Goal: Task Accomplishment & Management: Manage account settings

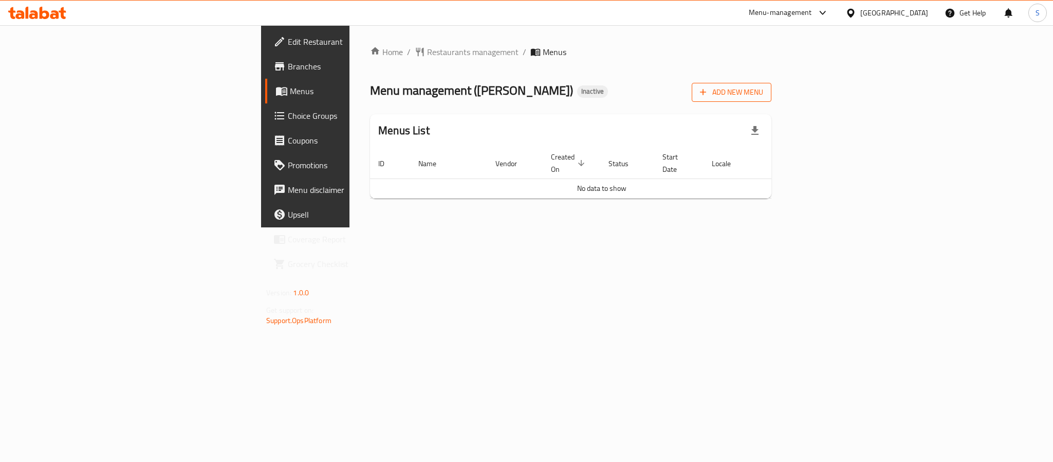
click at [771, 99] on button "Add New Menu" at bounding box center [732, 92] width 80 height 19
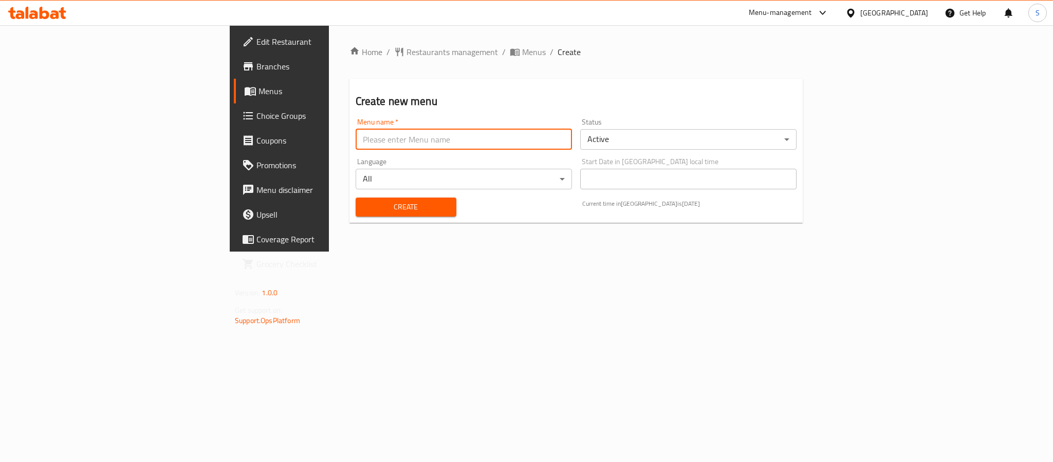
click at [509, 133] on input "text" at bounding box center [464, 139] width 216 height 21
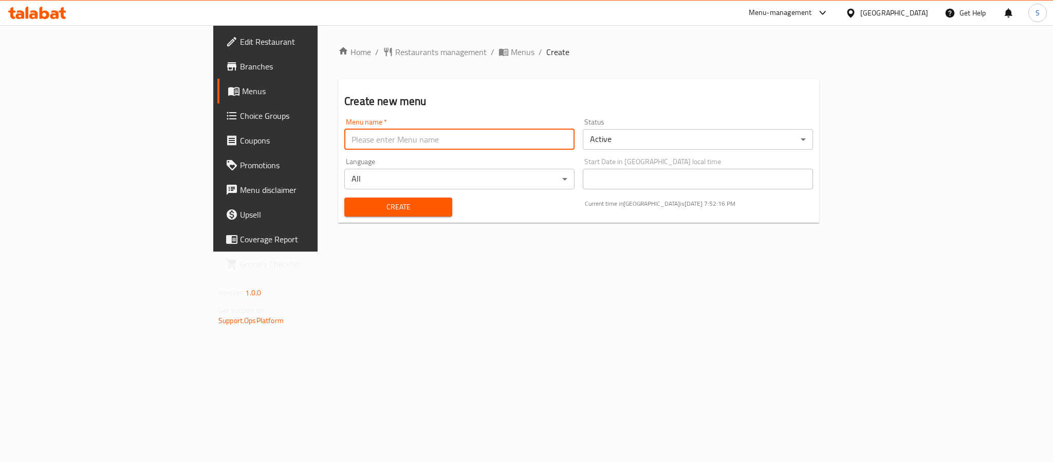
type input "New Menu"
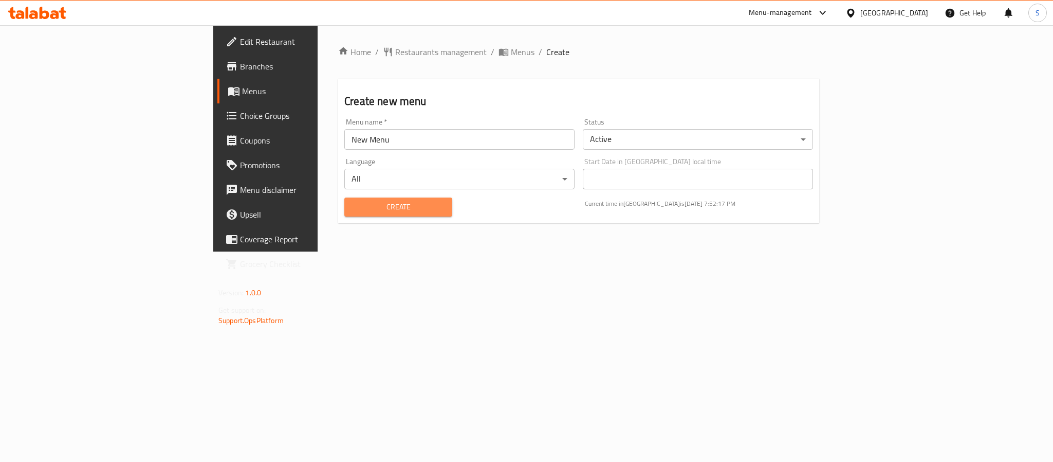
click at [344, 213] on button "Create" at bounding box center [398, 206] width 108 height 19
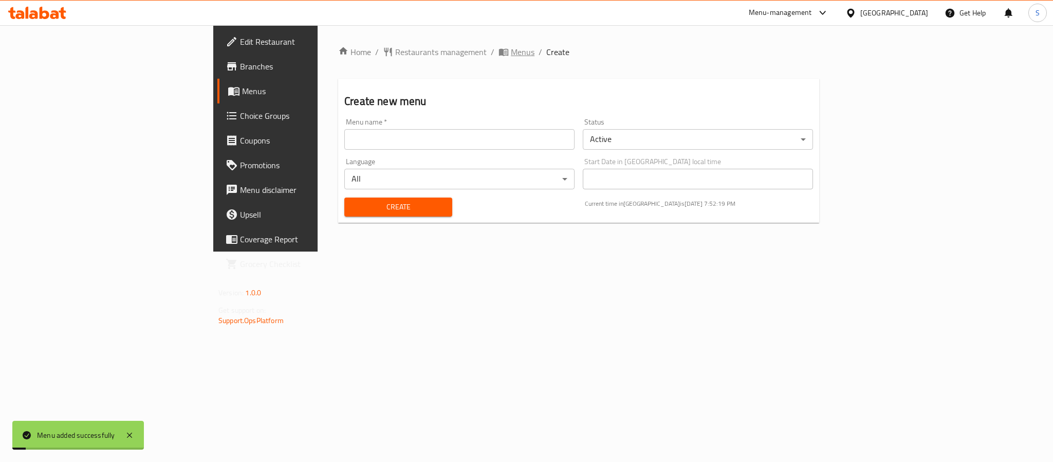
click at [511, 54] on span "Menus" at bounding box center [523, 52] width 24 height 12
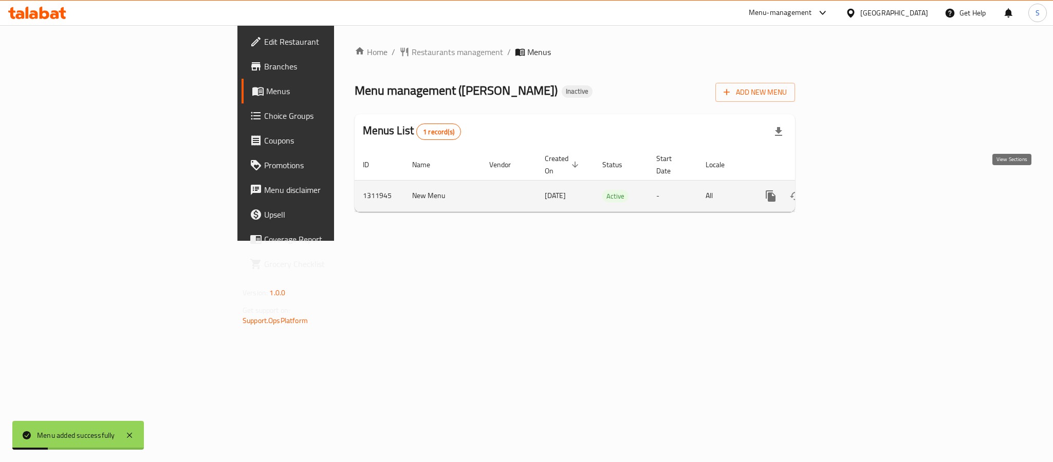
click at [851, 190] on icon "enhanced table" at bounding box center [845, 196] width 12 height 12
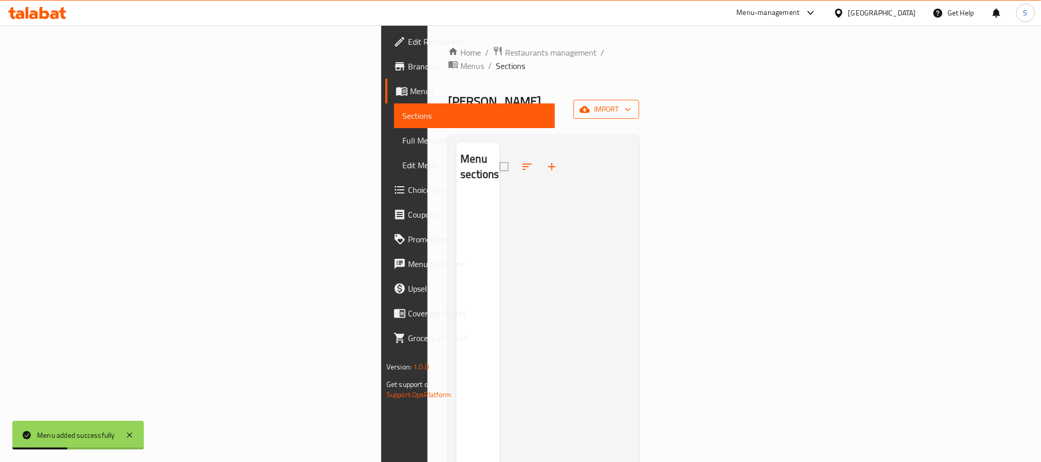
click at [631, 103] on span "import" at bounding box center [606, 109] width 49 height 13
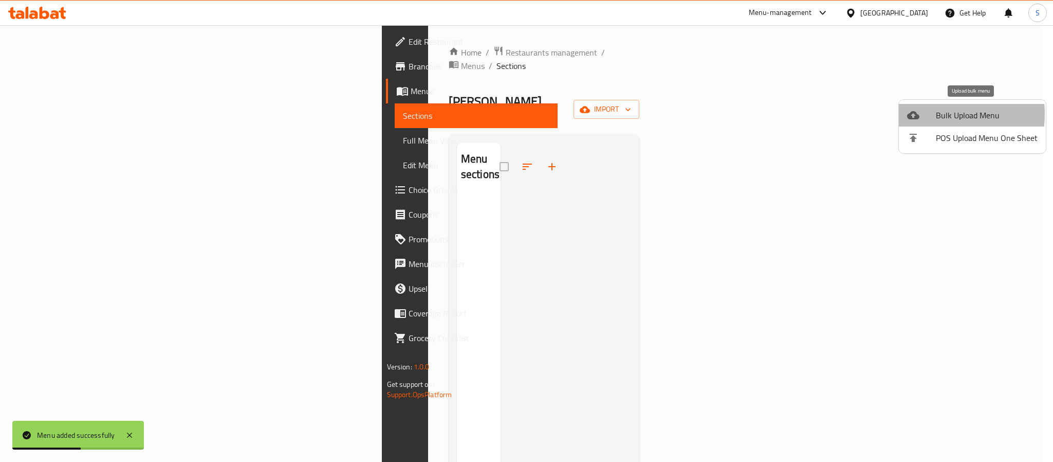
click at [928, 114] on div at bounding box center [921, 115] width 29 height 12
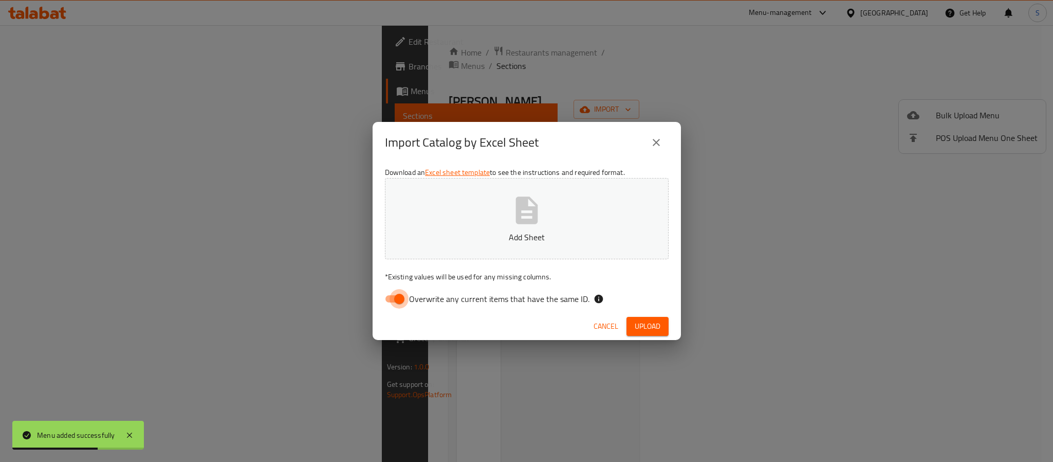
click at [395, 301] on input "Overwrite any current items that have the same ID." at bounding box center [399, 299] width 59 height 20
checkbox input "false"
click at [522, 206] on icon "button" at bounding box center [527, 209] width 22 height 27
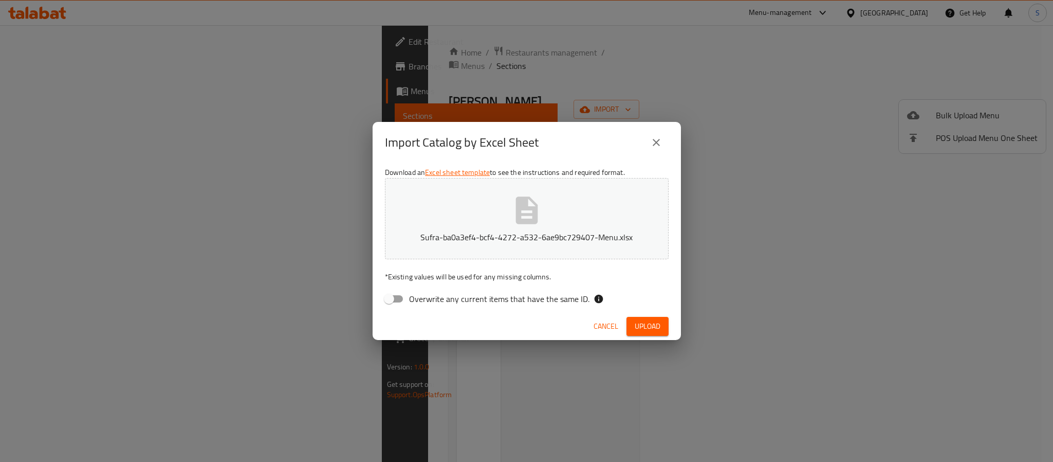
click at [637, 334] on button "Upload" at bounding box center [648, 326] width 42 height 19
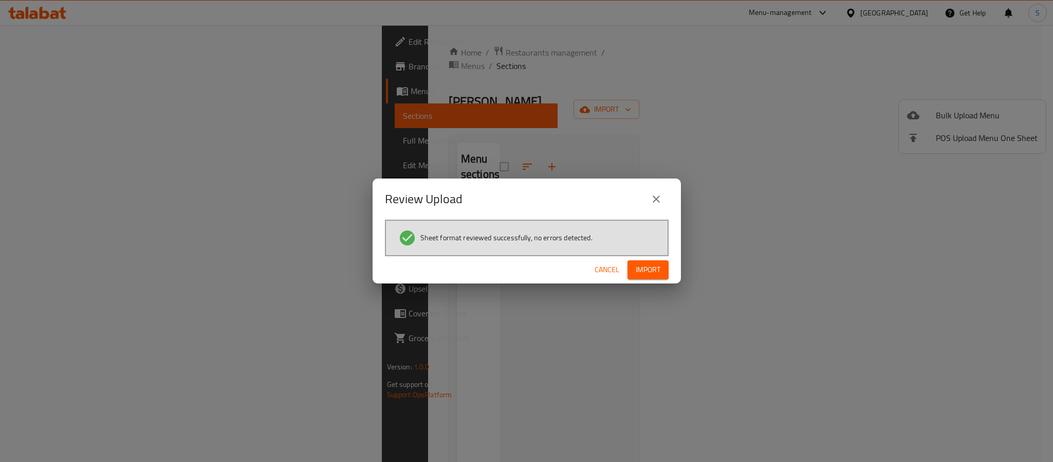
click at [632, 267] on button "Import" at bounding box center [648, 269] width 41 height 19
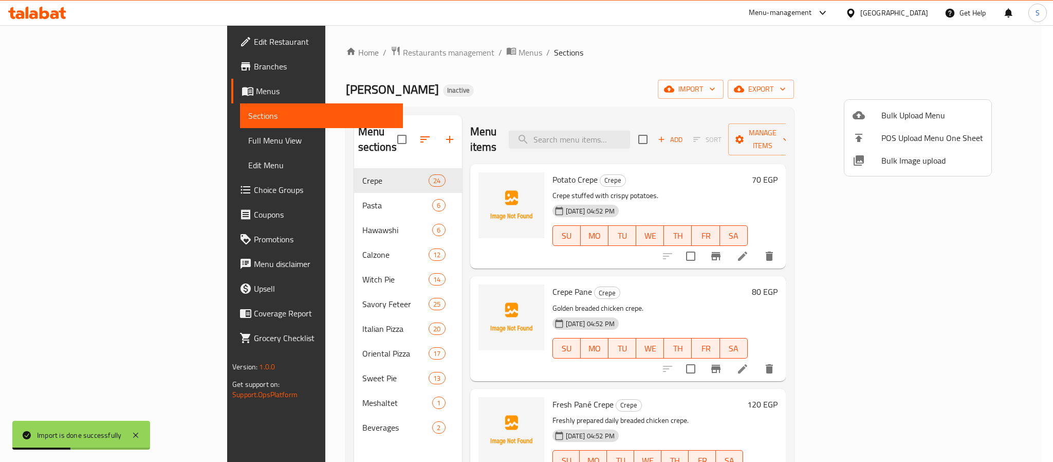
click at [489, 77] on div at bounding box center [526, 231] width 1053 height 462
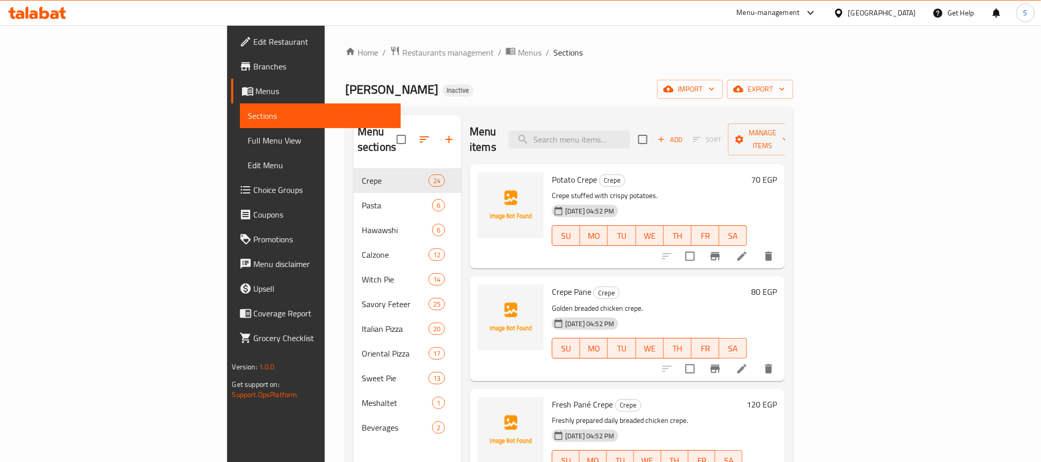
click at [549, 96] on div "عبودة الفطاطرى Inactive import export" at bounding box center [569, 89] width 448 height 19
click at [248, 142] on span "Full Menu View" at bounding box center [320, 140] width 144 height 12
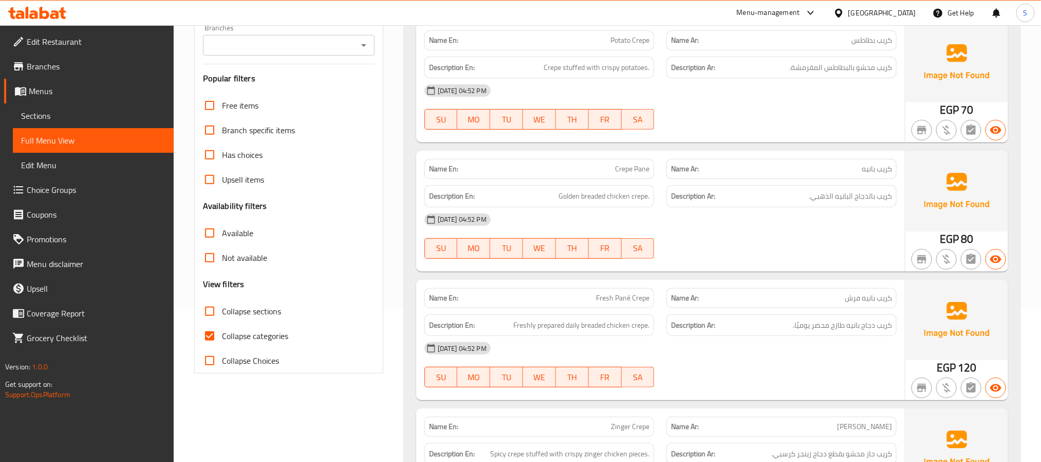
scroll to position [154, 0]
click at [213, 311] on input "Collapse sections" at bounding box center [209, 310] width 25 height 25
checkbox input "true"
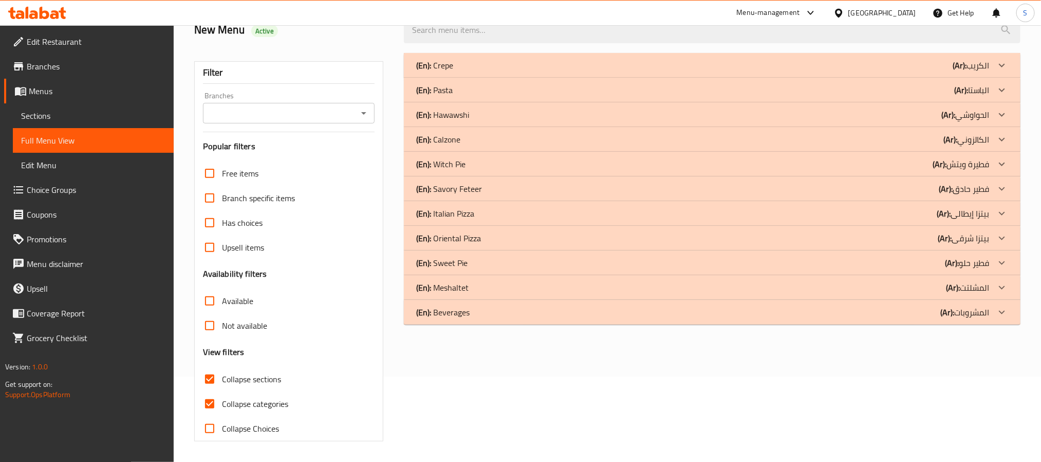
scroll to position [0, 0]
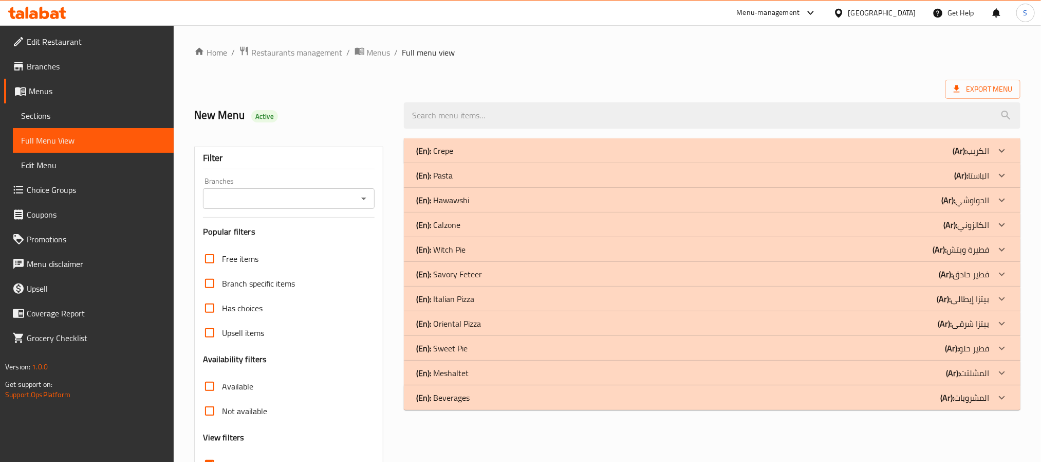
click at [688, 151] on div "(En): Crepe (Ar): الكريب" at bounding box center [703, 150] width 574 height 12
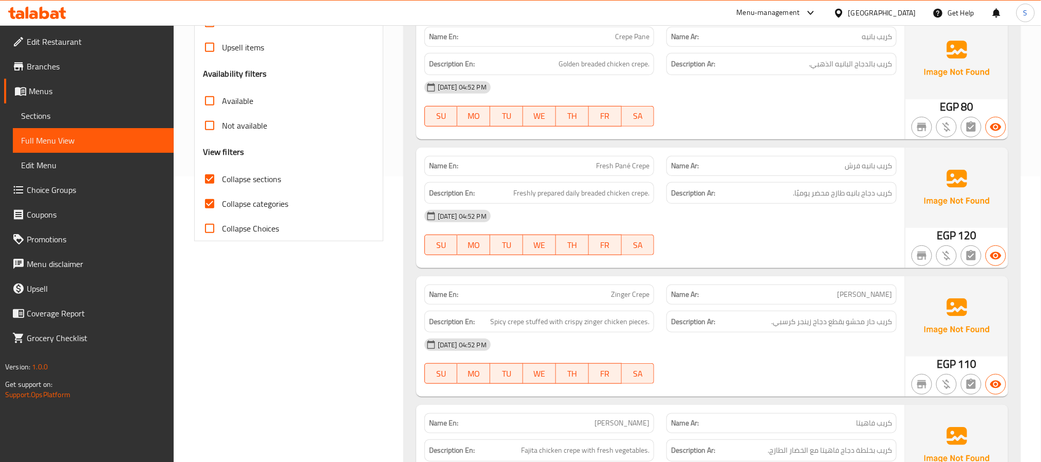
scroll to position [308, 0]
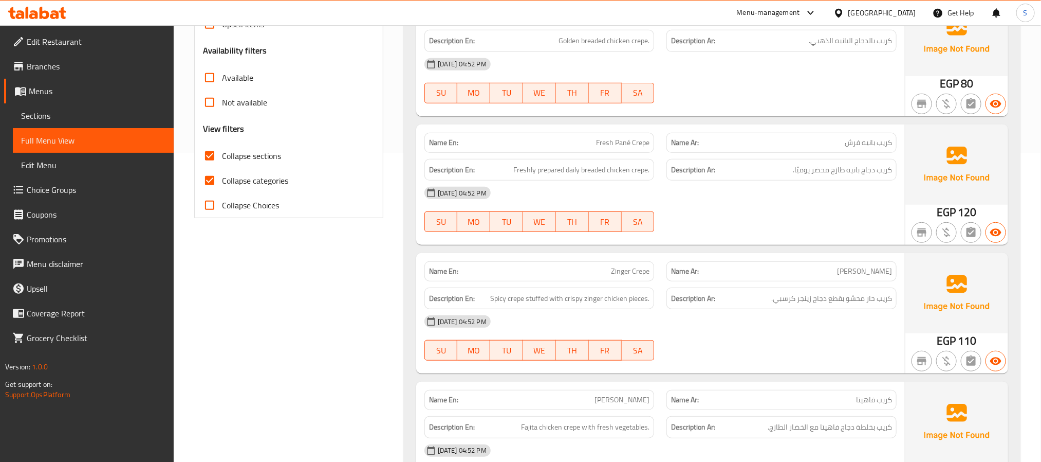
click at [84, 429] on div "Edit Restaurant Branches Menus Sections Full Menu View Edit Menu Choice Groups …" at bounding box center [87, 256] width 174 height 462
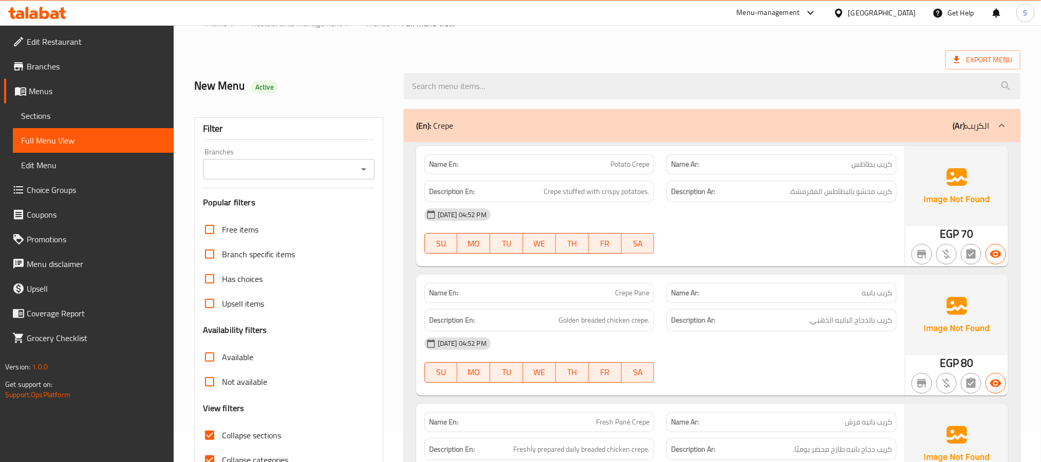
scroll to position [0, 0]
